Goal: Check status

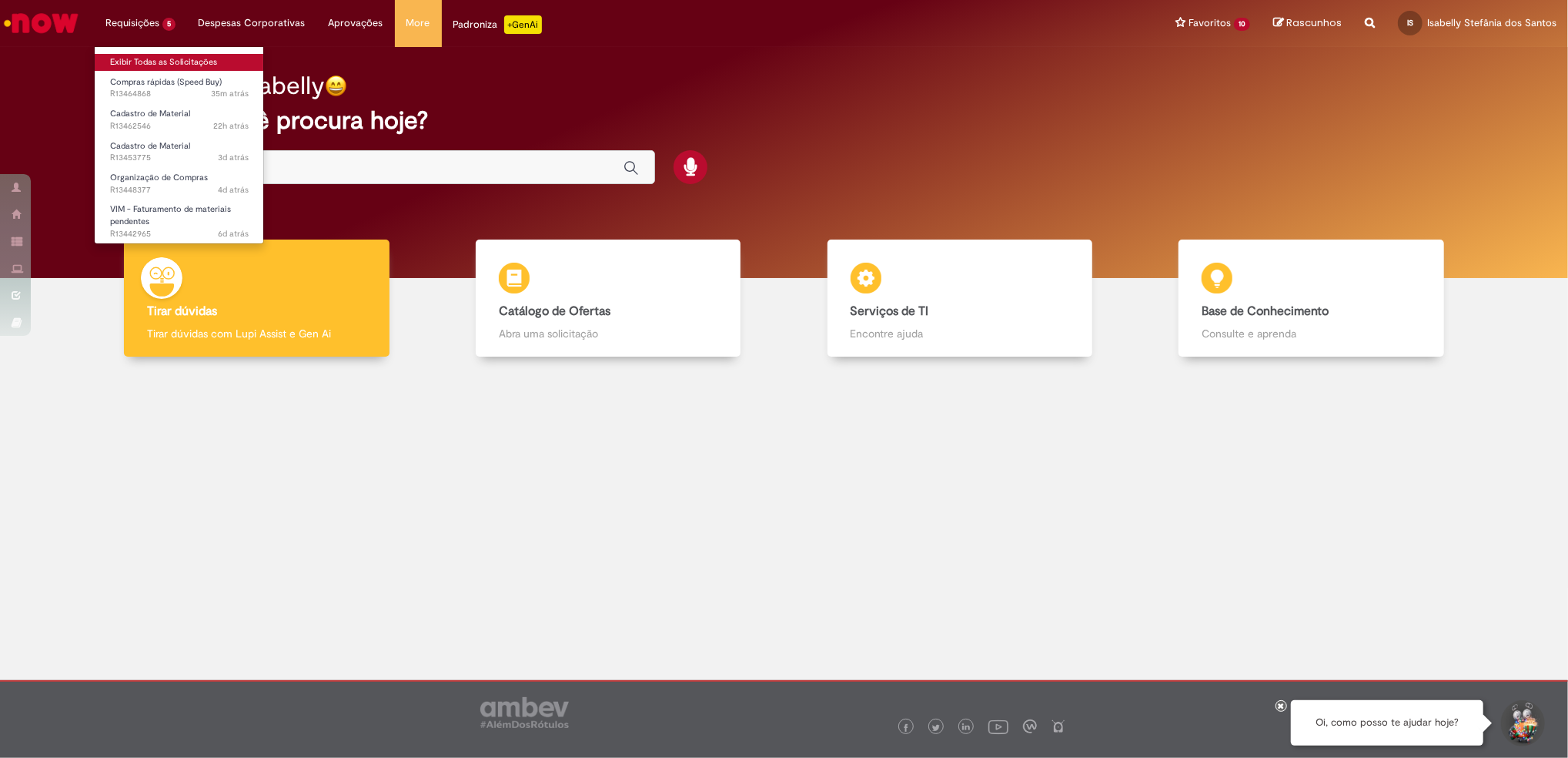
click at [143, 58] on link "Exibir Todas as Solicitações" at bounding box center [179, 62] width 169 height 17
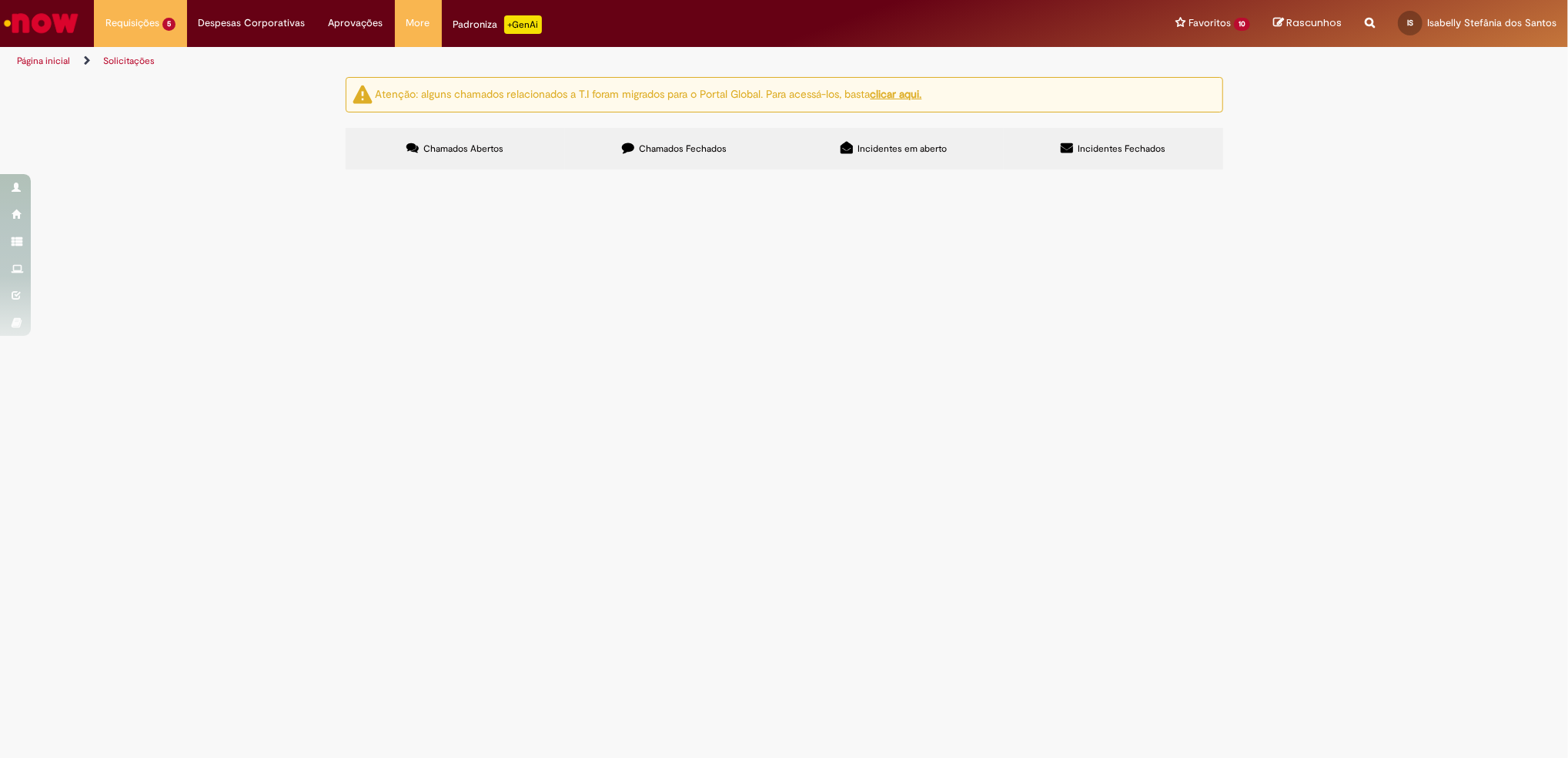
click at [0, 0] on span "SERV TRANSP DE CARGA MUNICIPAL" at bounding box center [0, 0] width 0 height 0
